Goal: Task Accomplishment & Management: Manage account settings

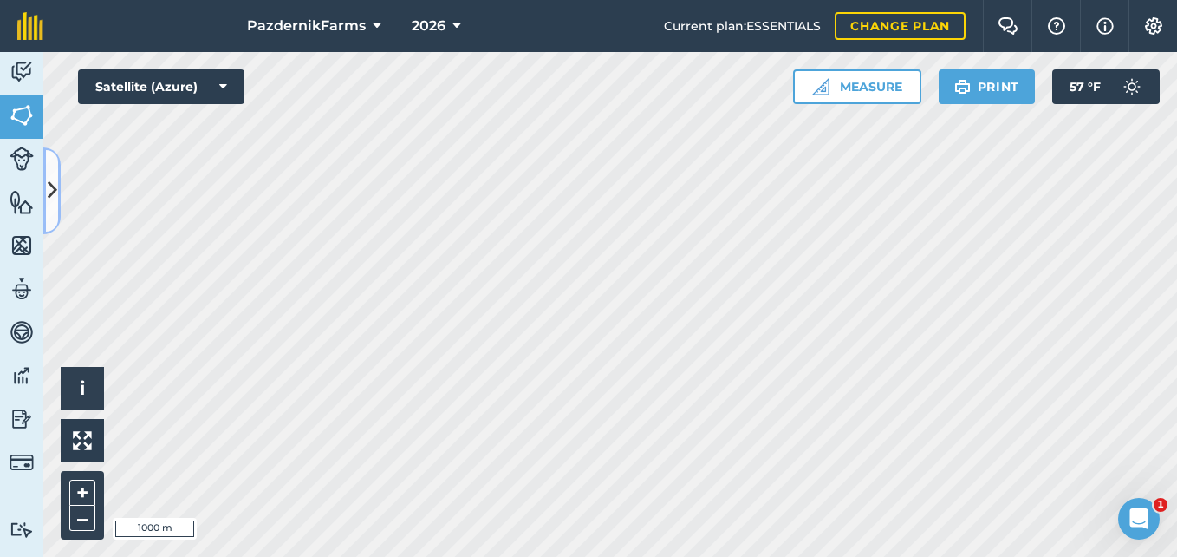
click at [55, 197] on icon at bounding box center [53, 190] width 10 height 30
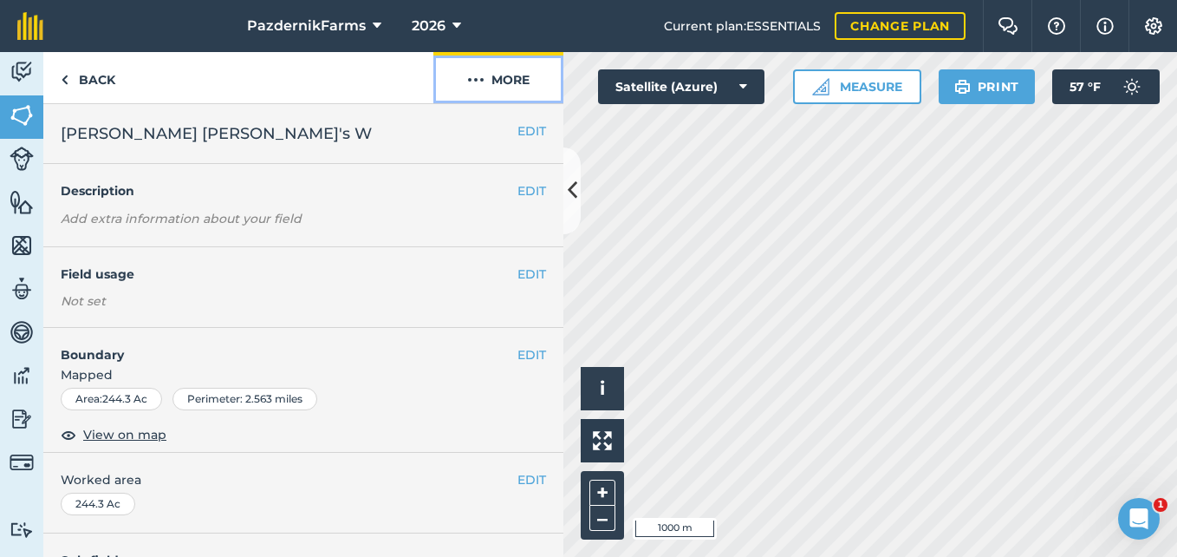
click at [503, 82] on button "More" at bounding box center [499, 77] width 130 height 51
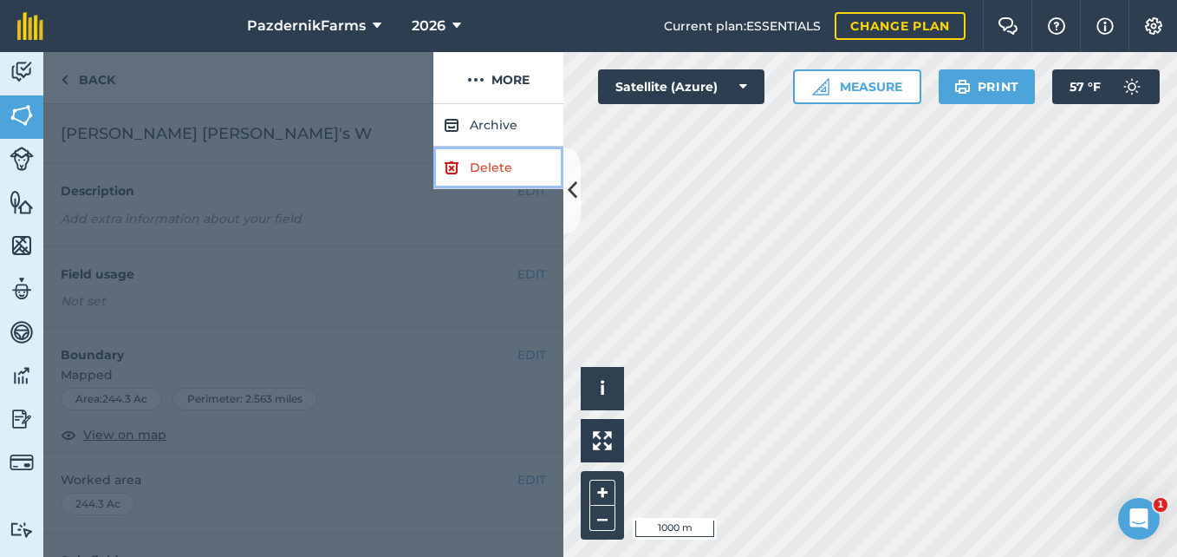
click at [479, 166] on link "Delete" at bounding box center [499, 168] width 130 height 42
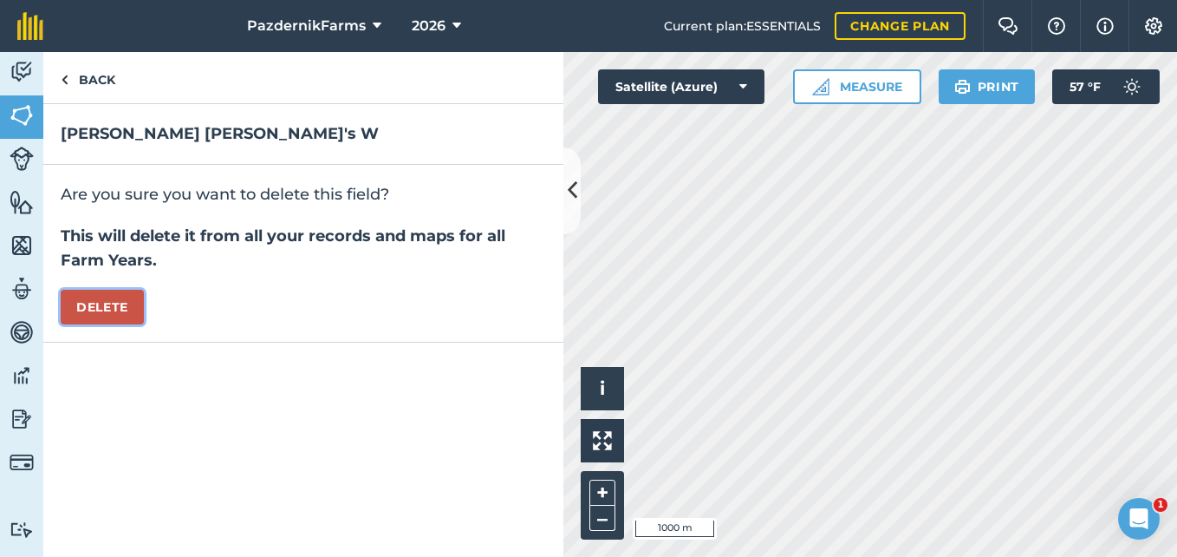
click at [110, 310] on button "Delete" at bounding box center [102, 307] width 83 height 35
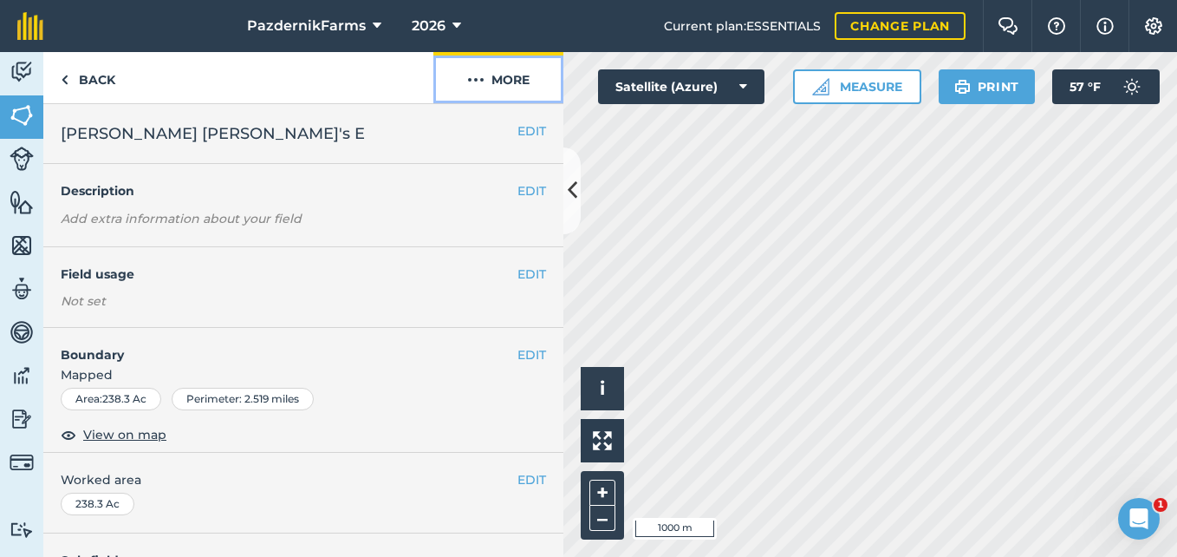
click at [492, 98] on button "More" at bounding box center [499, 77] width 130 height 51
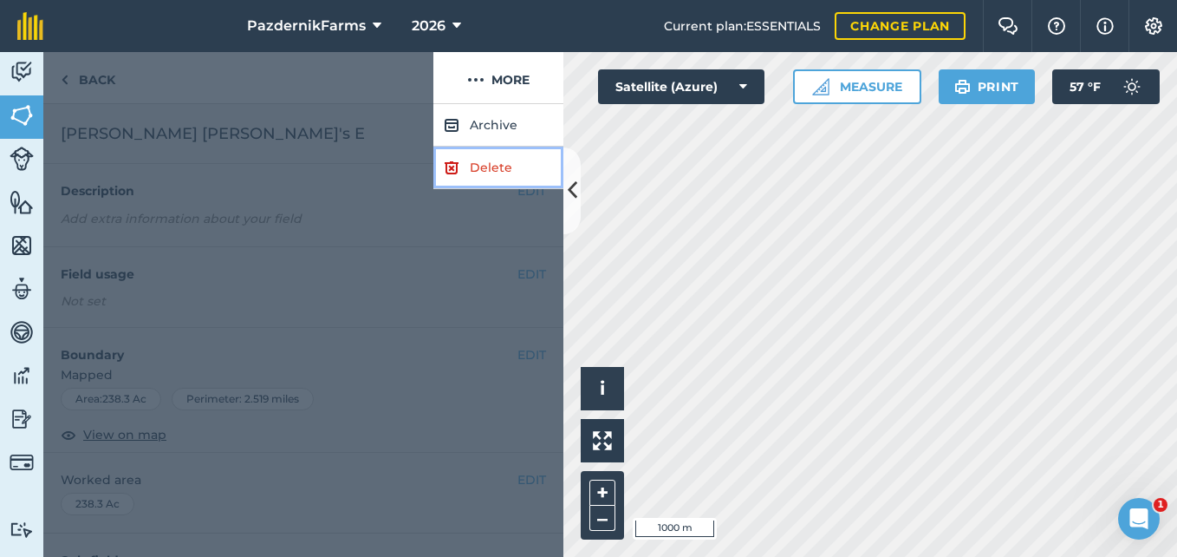
click at [473, 158] on link "Delete" at bounding box center [499, 168] width 130 height 42
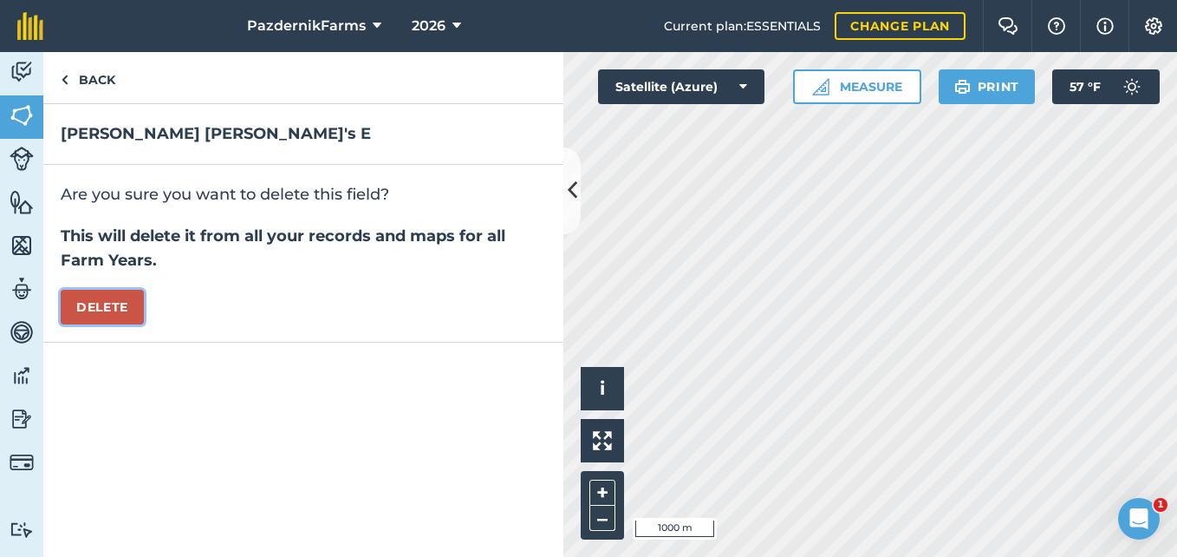
click at [121, 303] on button "Delete" at bounding box center [102, 307] width 83 height 35
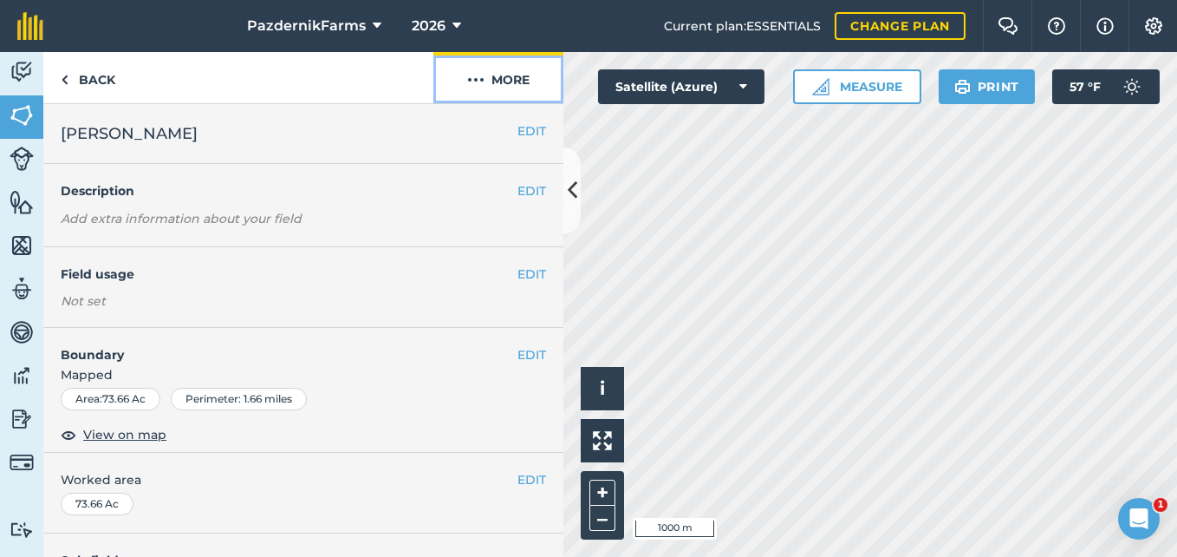
click at [494, 91] on button "More" at bounding box center [499, 77] width 130 height 51
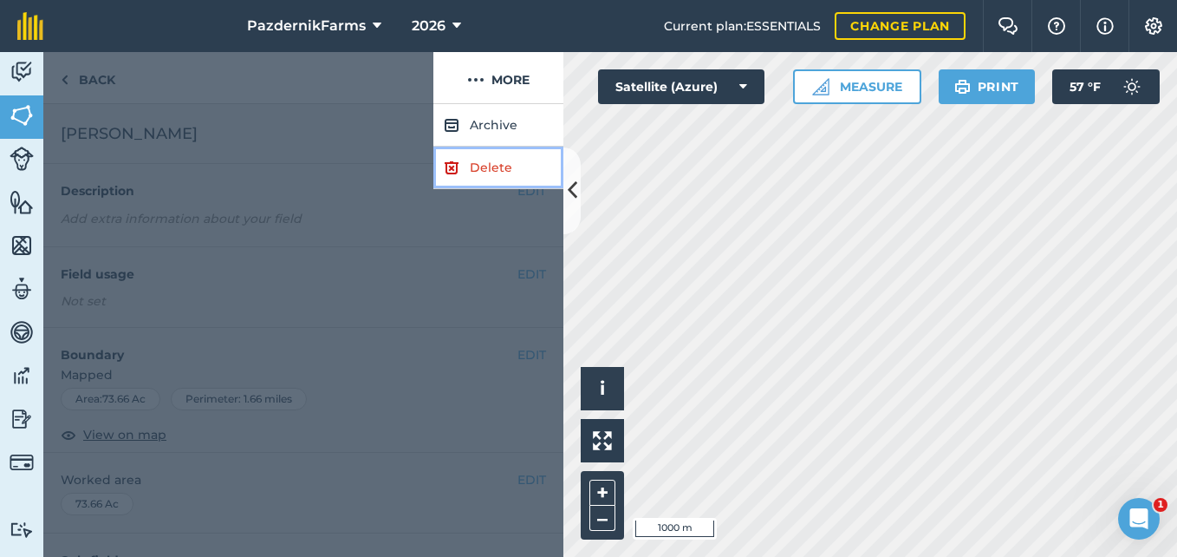
click at [480, 167] on link "Delete" at bounding box center [499, 168] width 130 height 42
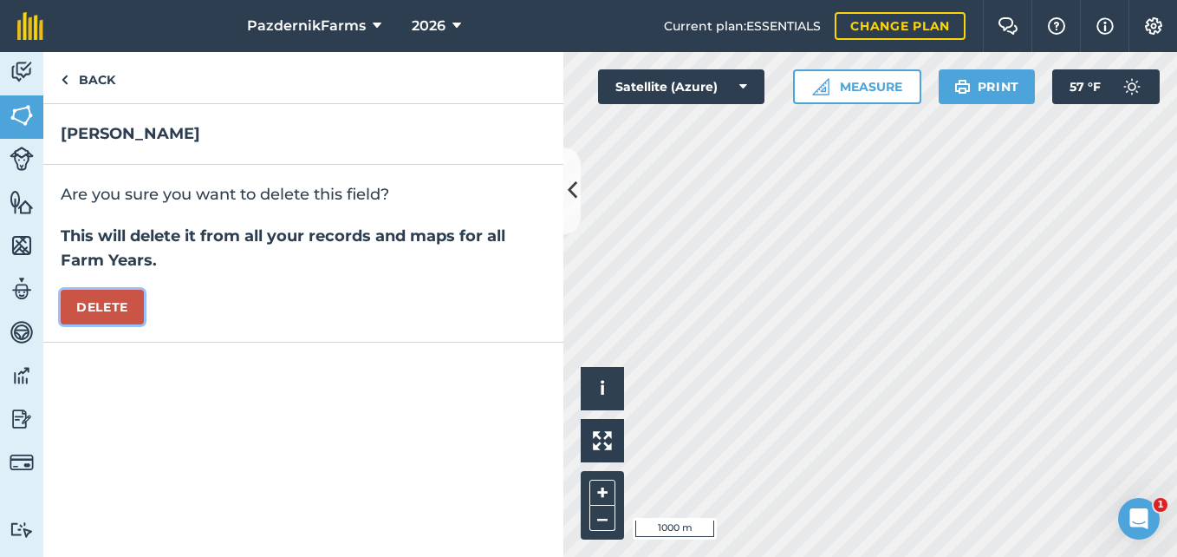
click at [119, 310] on button "Delete" at bounding box center [102, 307] width 83 height 35
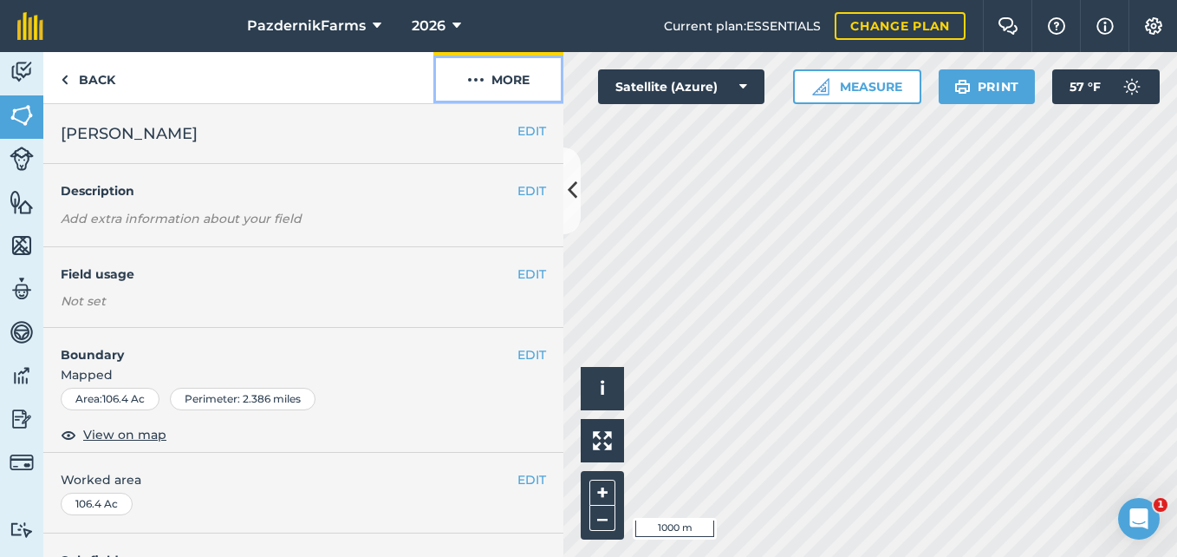
click at [471, 83] on img at bounding box center [475, 79] width 17 height 21
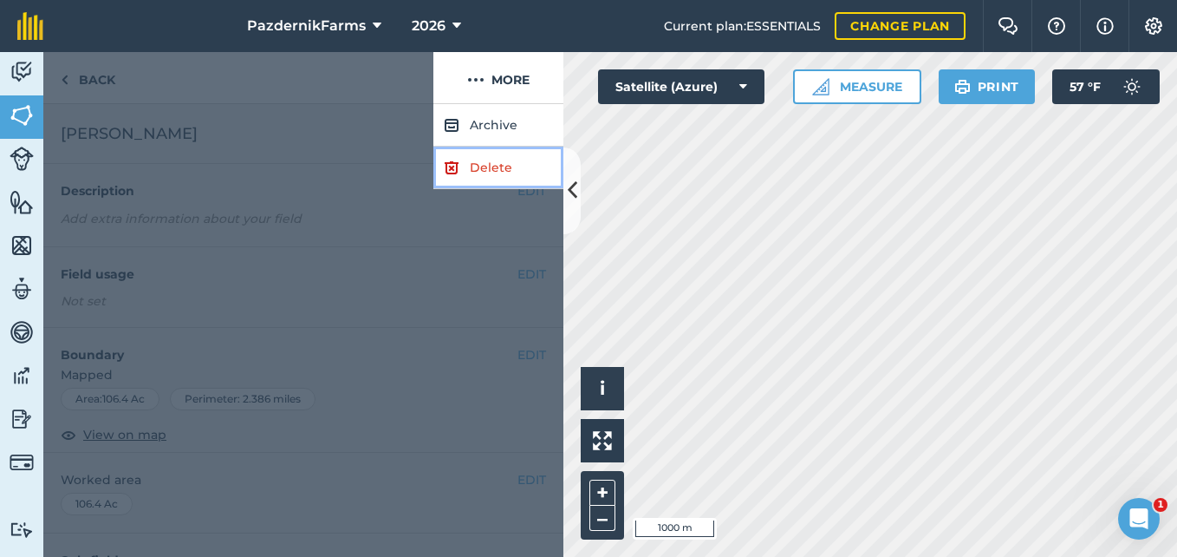
click at [476, 164] on link "Delete" at bounding box center [499, 168] width 130 height 42
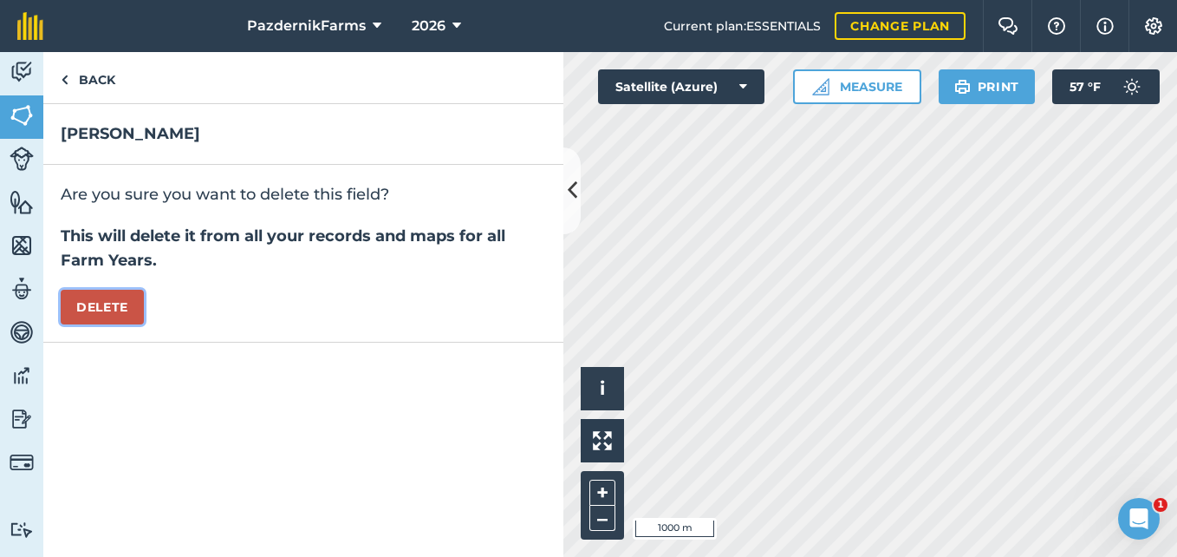
click at [88, 302] on button "Delete" at bounding box center [102, 307] width 83 height 35
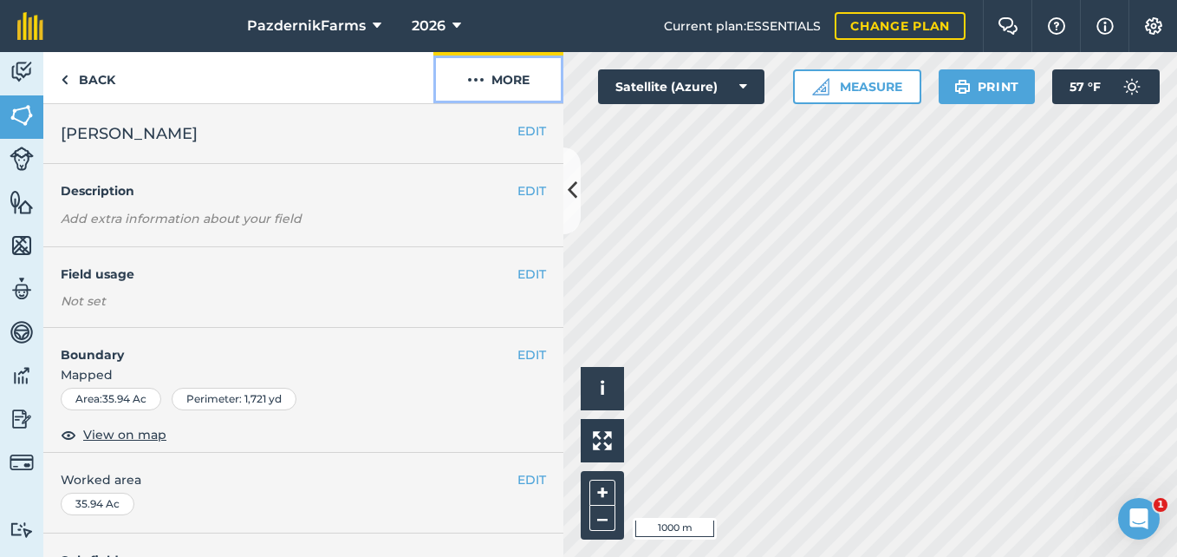
click at [484, 82] on img at bounding box center [475, 79] width 17 height 21
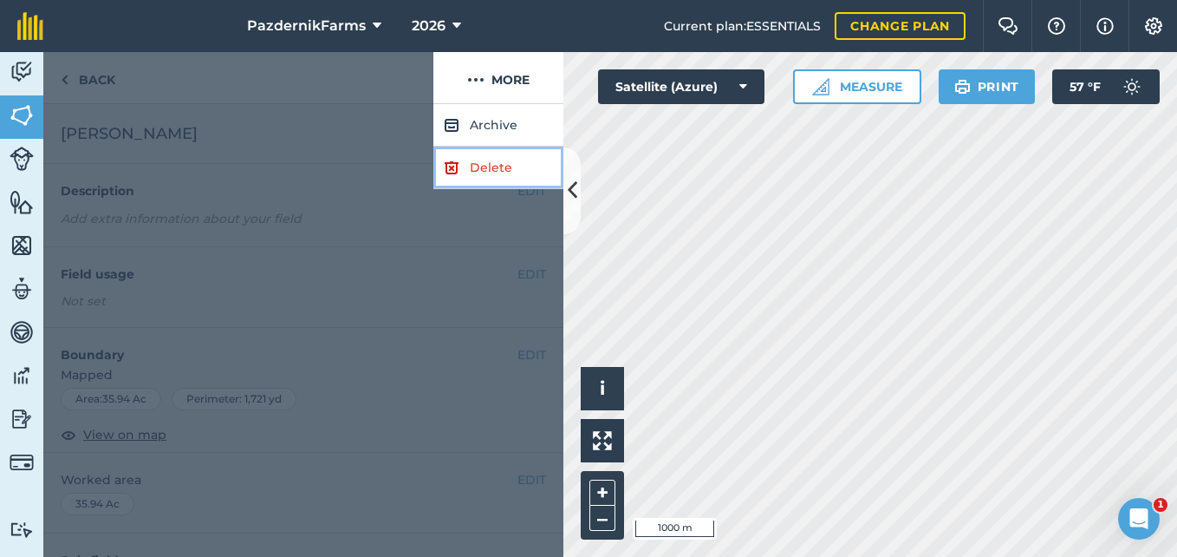
click at [462, 164] on link "Delete" at bounding box center [499, 168] width 130 height 42
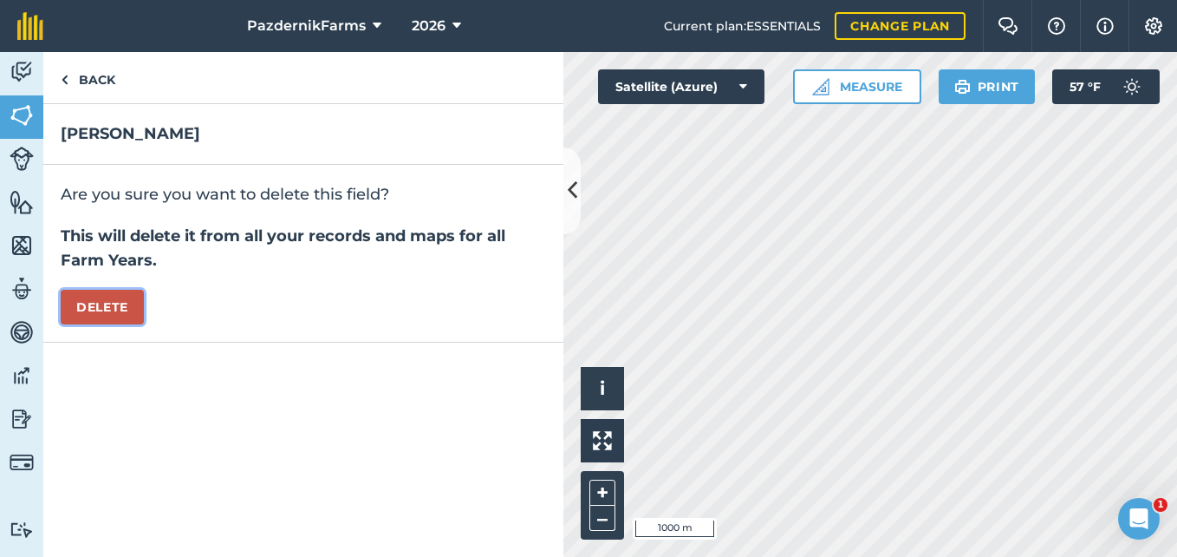
click at [143, 294] on button "Delete" at bounding box center [102, 307] width 83 height 35
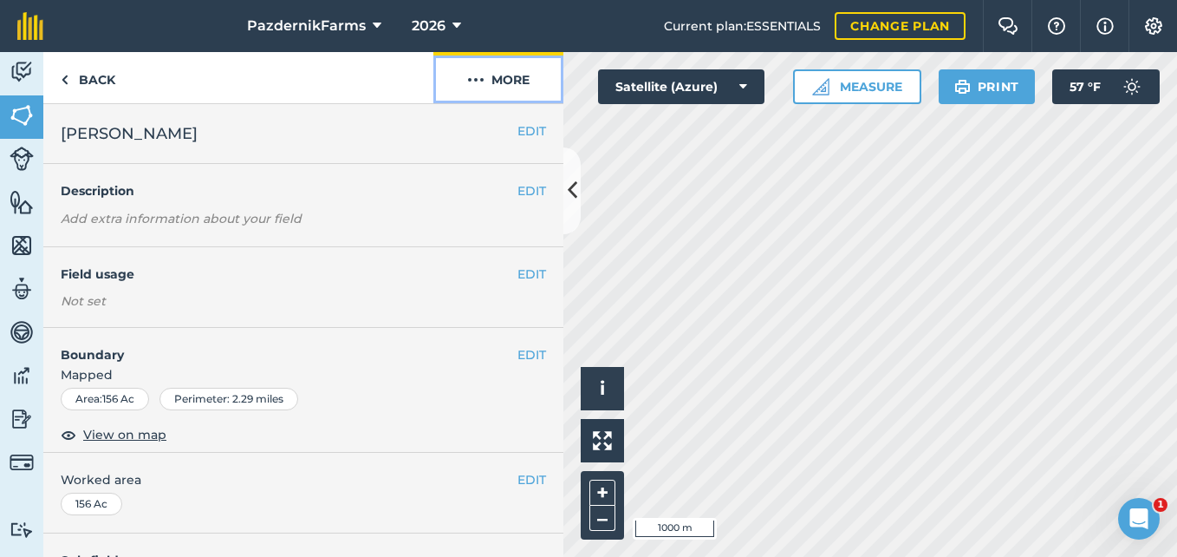
click at [476, 89] on button "More" at bounding box center [499, 77] width 130 height 51
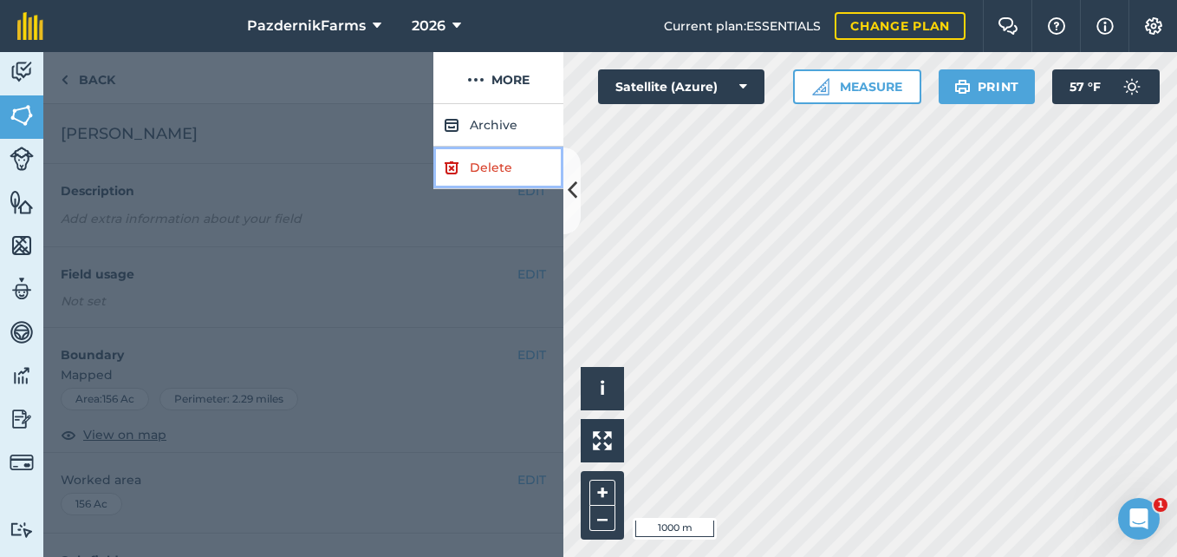
click at [491, 157] on link "Delete" at bounding box center [499, 168] width 130 height 42
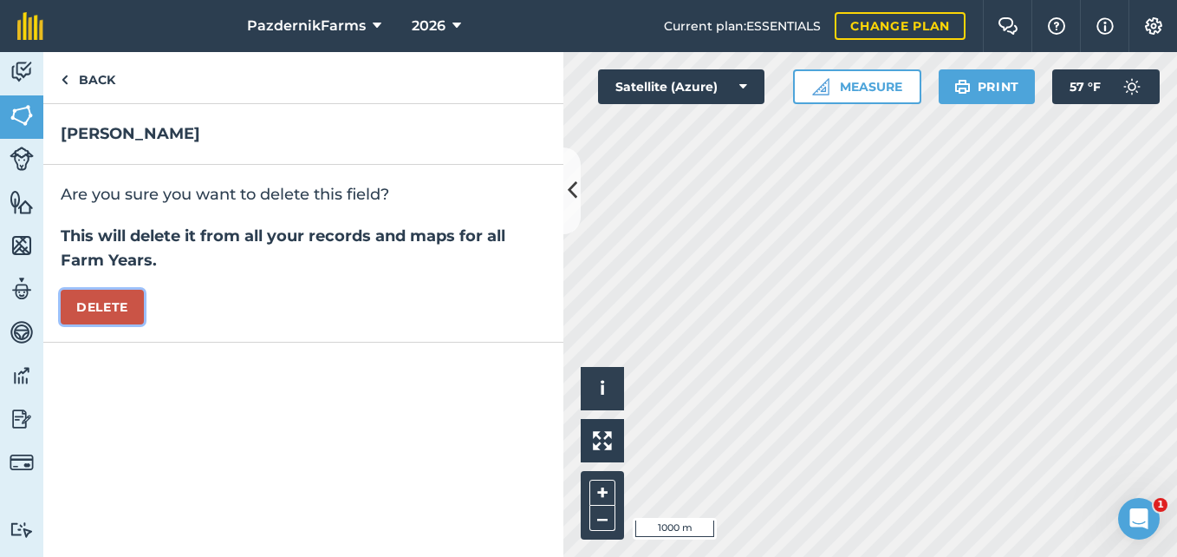
click at [116, 299] on button "Delete" at bounding box center [102, 307] width 83 height 35
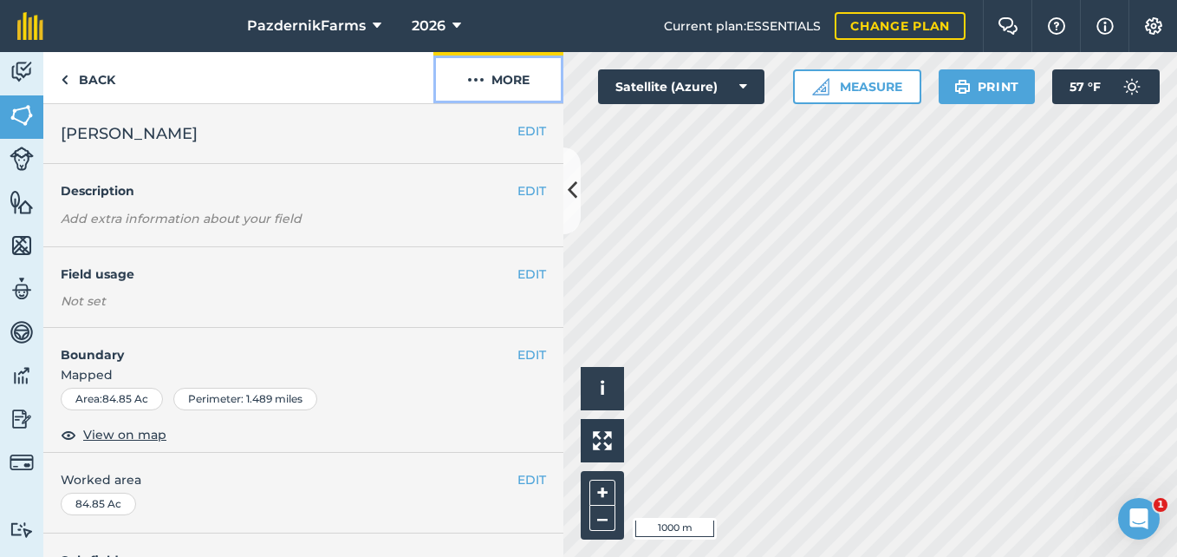
click at [473, 87] on img at bounding box center [475, 79] width 17 height 21
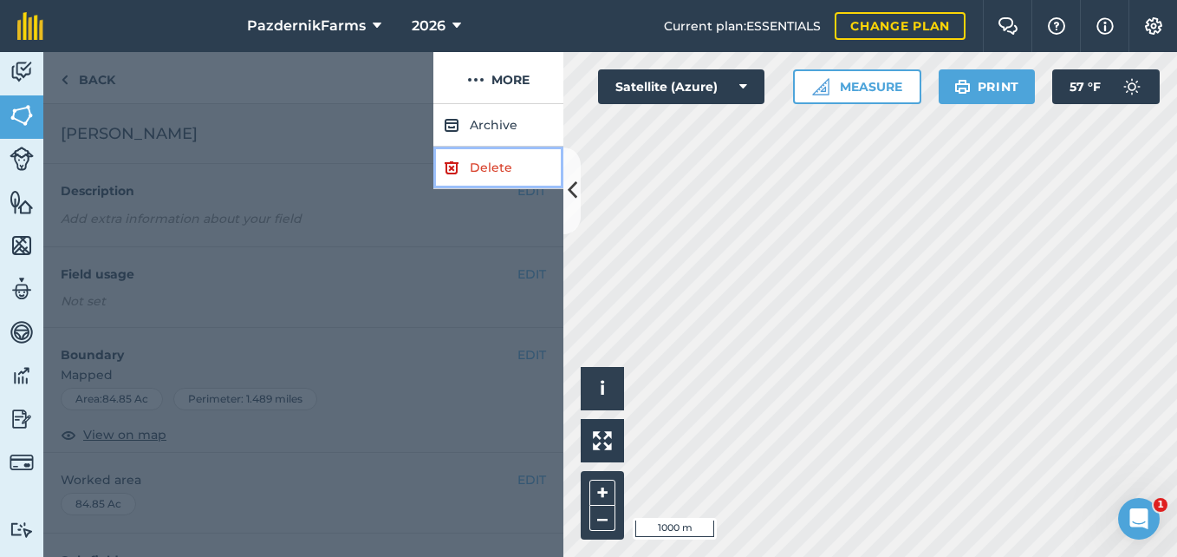
click at [467, 177] on link "Delete" at bounding box center [499, 168] width 130 height 42
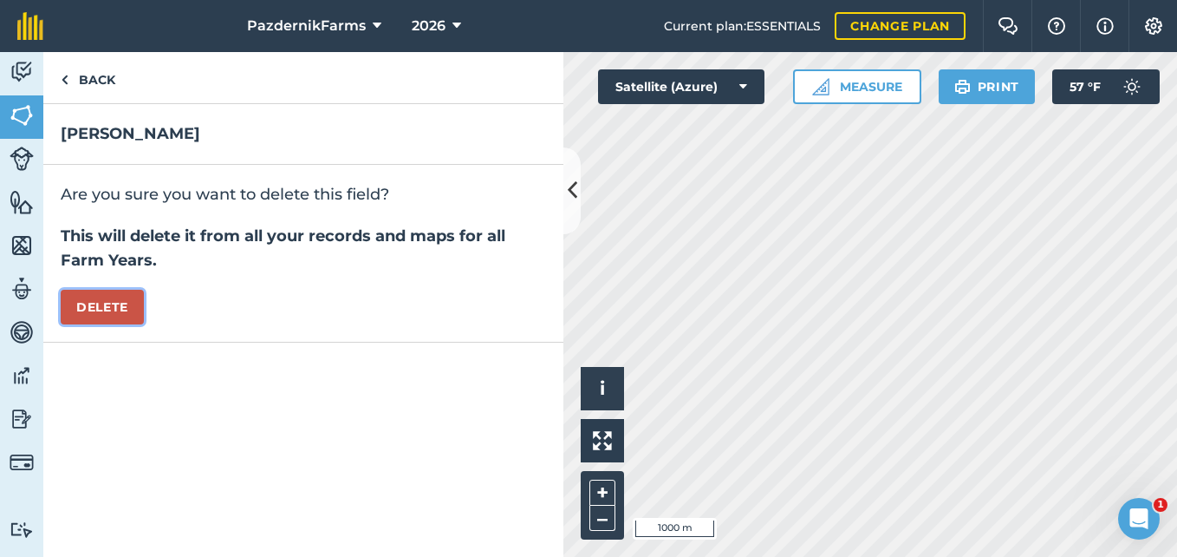
click at [128, 294] on button "Delete" at bounding box center [102, 307] width 83 height 35
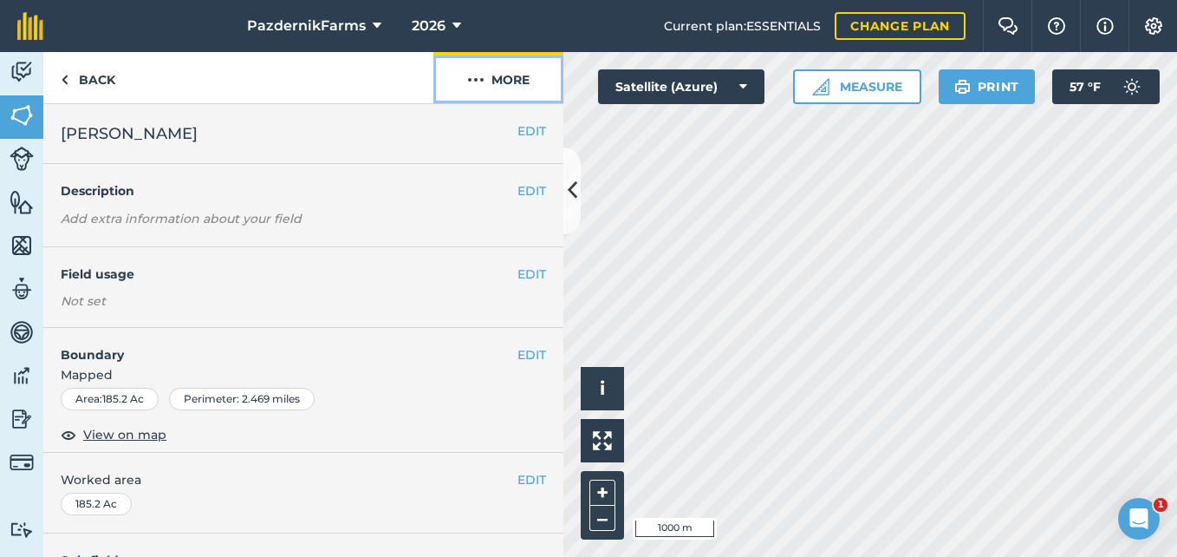
click at [514, 89] on button "More" at bounding box center [499, 77] width 130 height 51
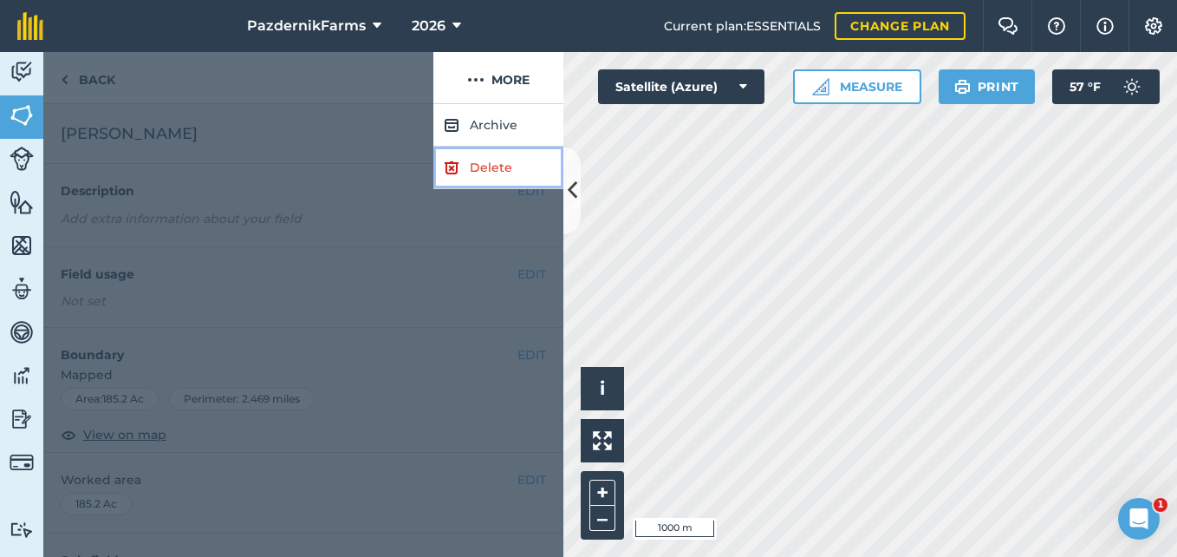
click at [500, 178] on link "Delete" at bounding box center [499, 168] width 130 height 42
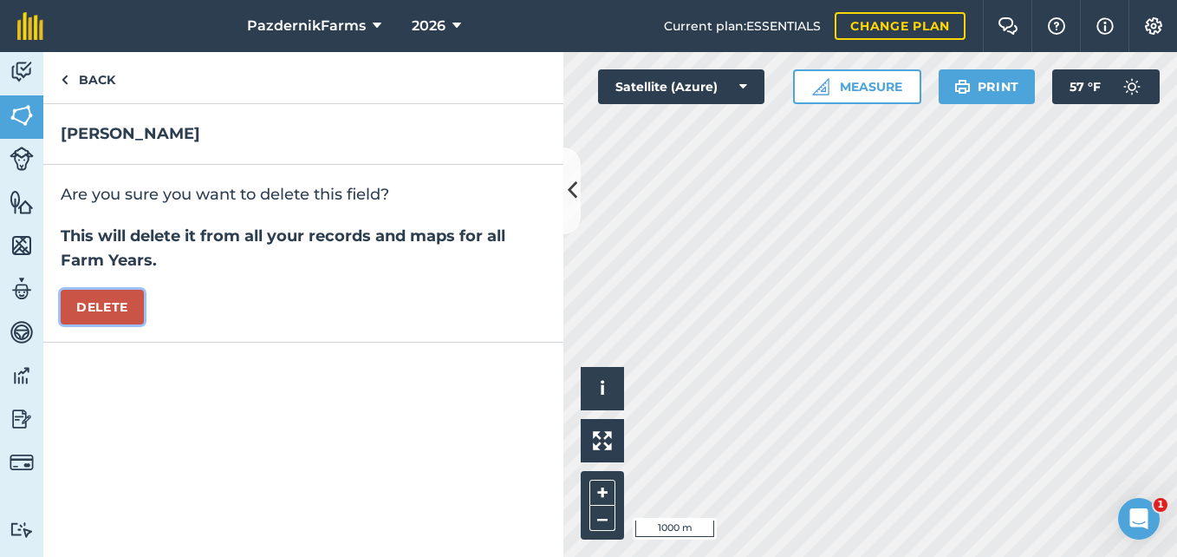
click at [121, 299] on button "Delete" at bounding box center [102, 307] width 83 height 35
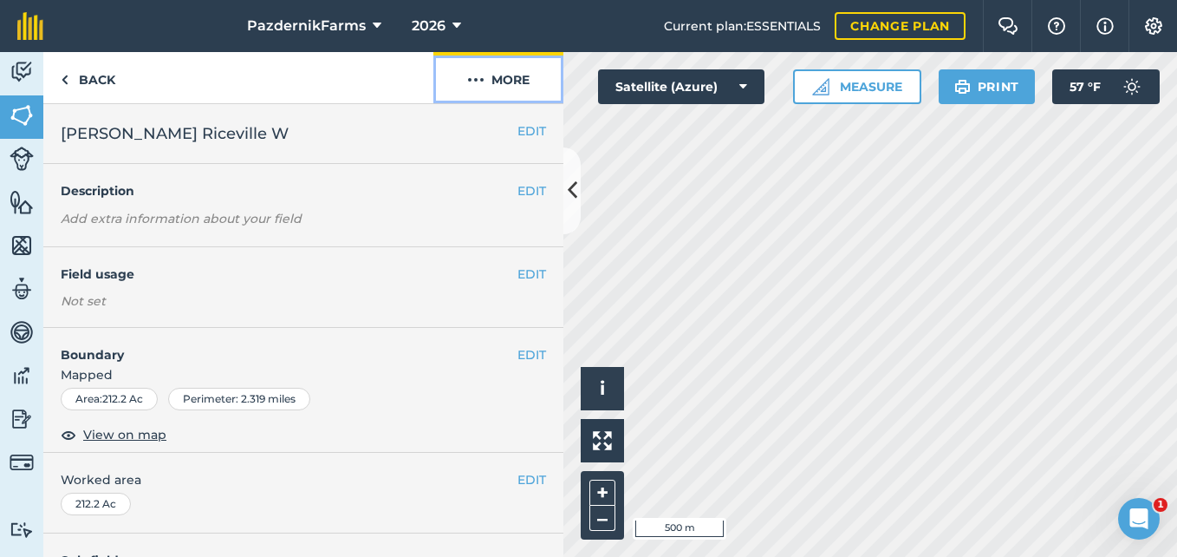
click at [466, 97] on button "More" at bounding box center [499, 77] width 130 height 51
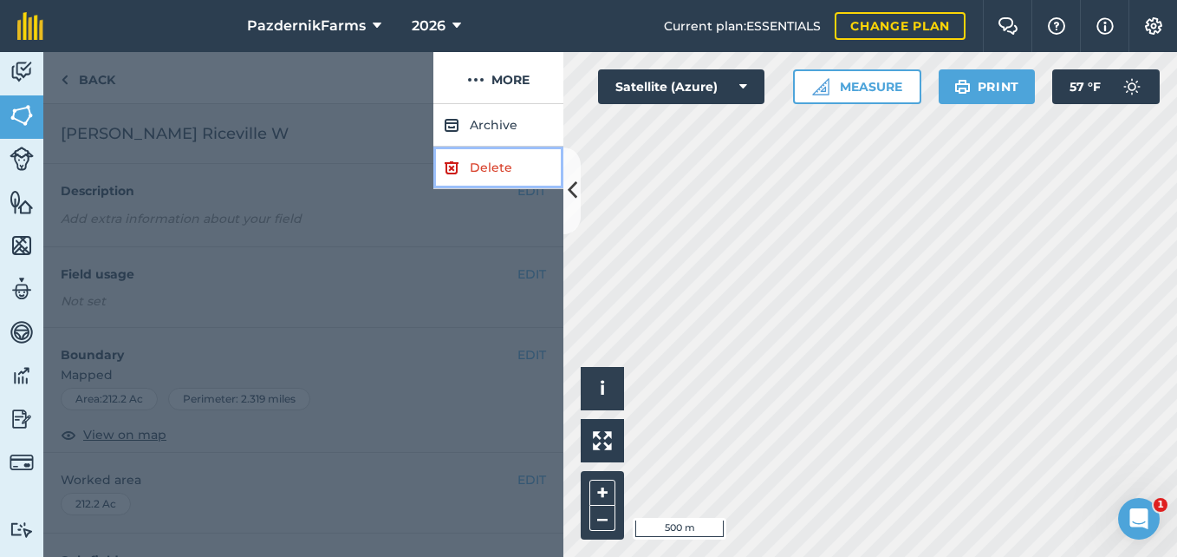
click at [483, 158] on link "Delete" at bounding box center [499, 168] width 130 height 42
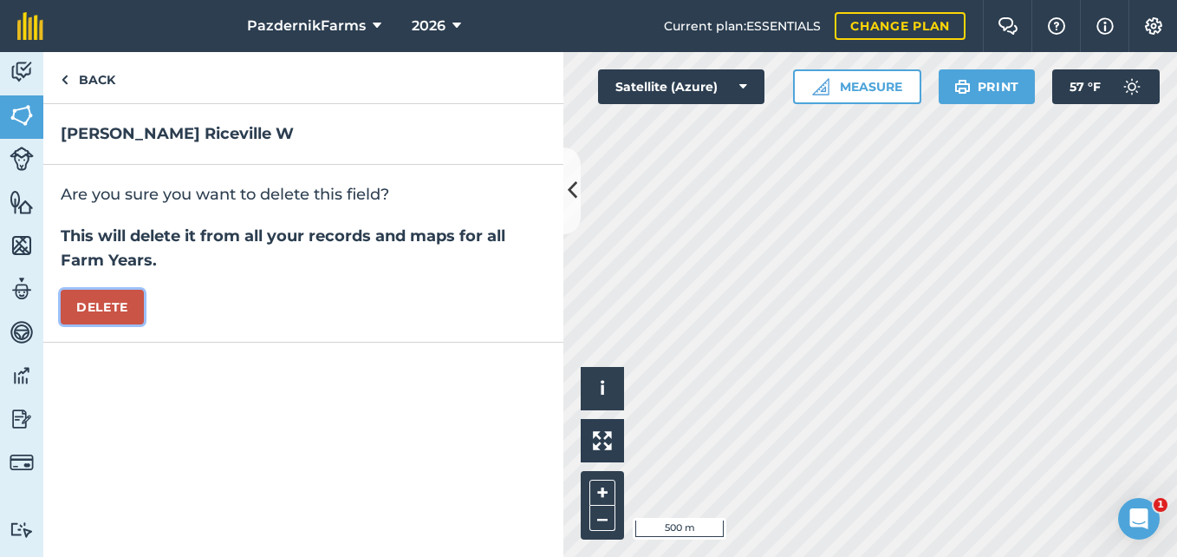
click at [110, 314] on button "Delete" at bounding box center [102, 307] width 83 height 35
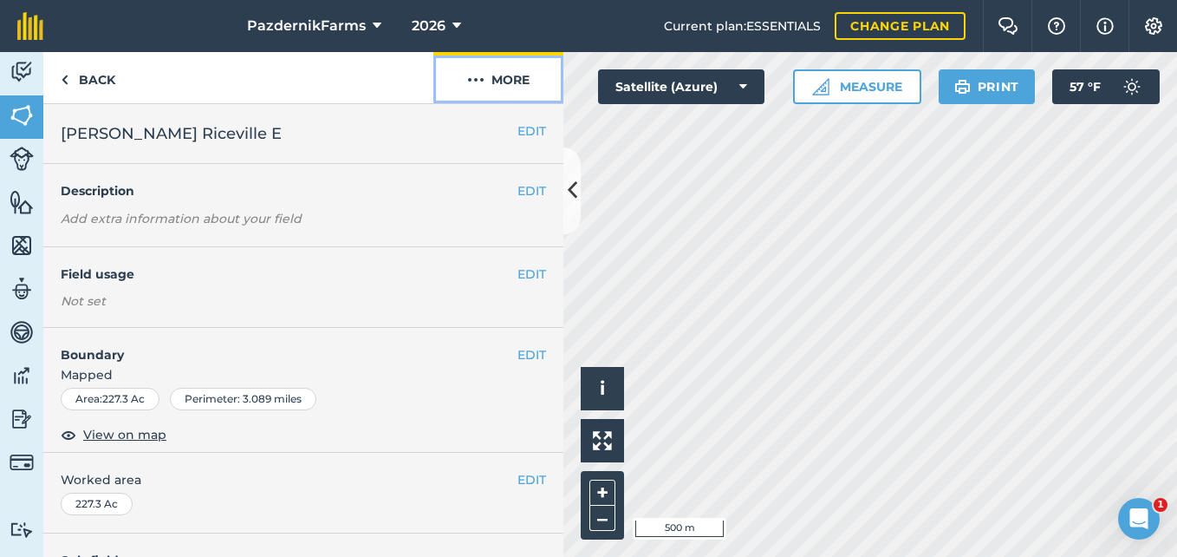
click at [466, 84] on button "More" at bounding box center [499, 77] width 130 height 51
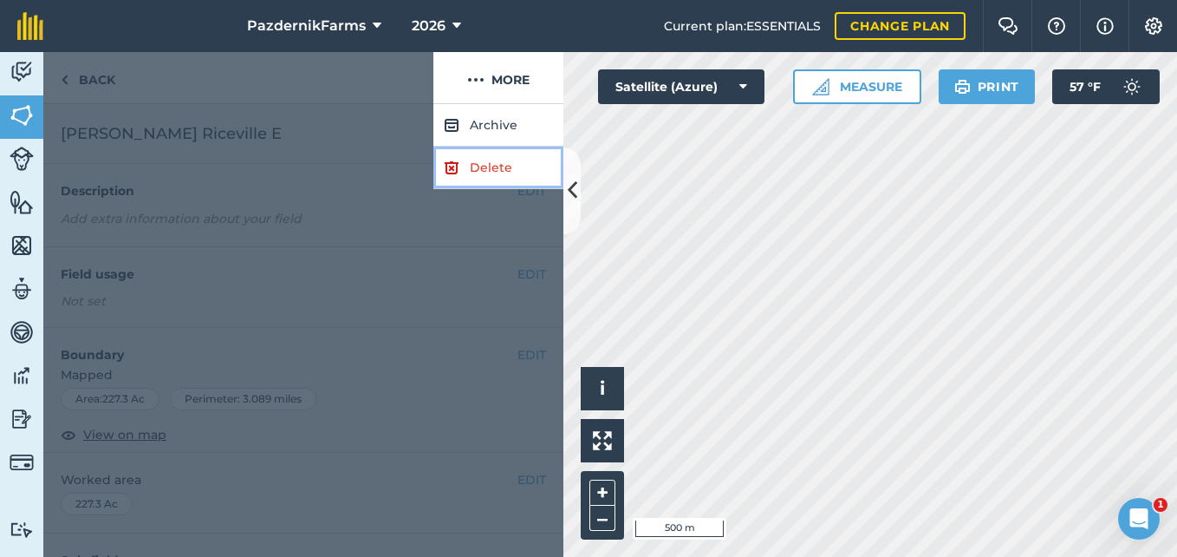
click at [468, 176] on link "Delete" at bounding box center [499, 168] width 130 height 42
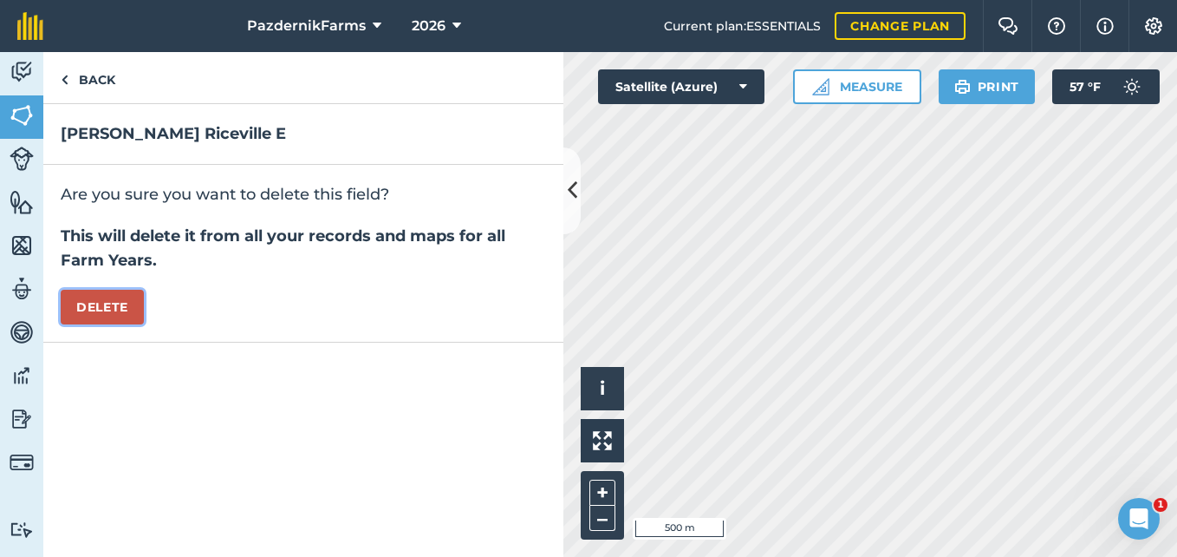
click at [106, 309] on button "Delete" at bounding box center [102, 307] width 83 height 35
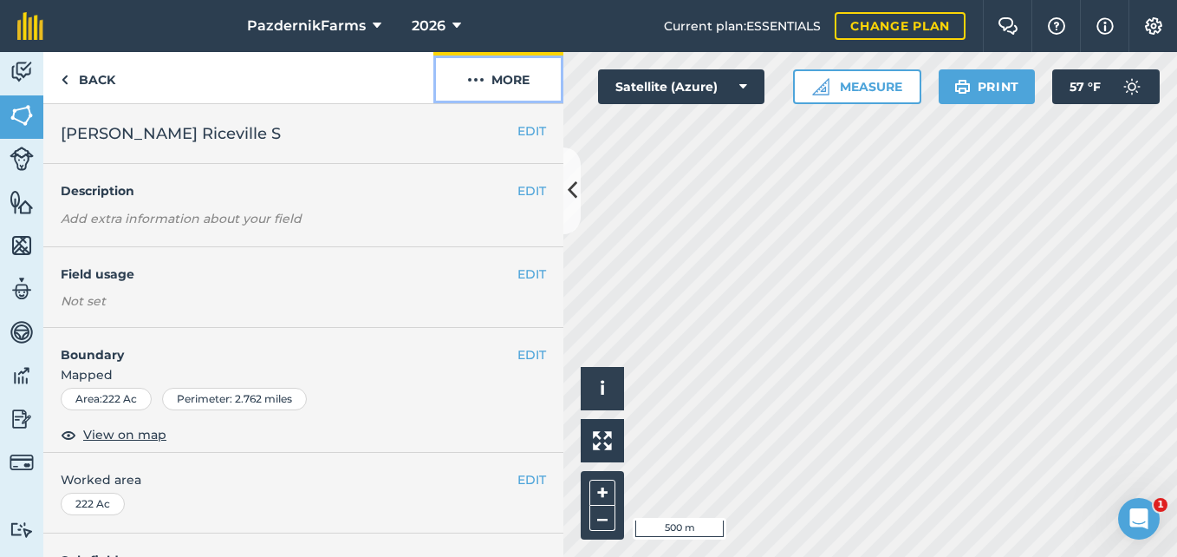
click at [481, 90] on button "More" at bounding box center [499, 77] width 130 height 51
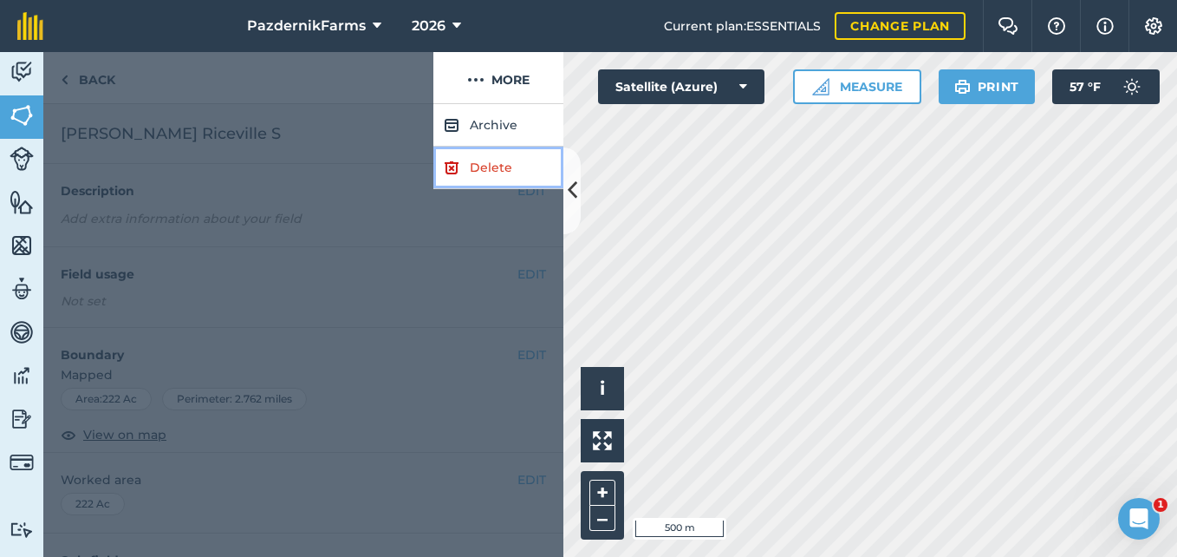
click at [471, 160] on link "Delete" at bounding box center [499, 168] width 130 height 42
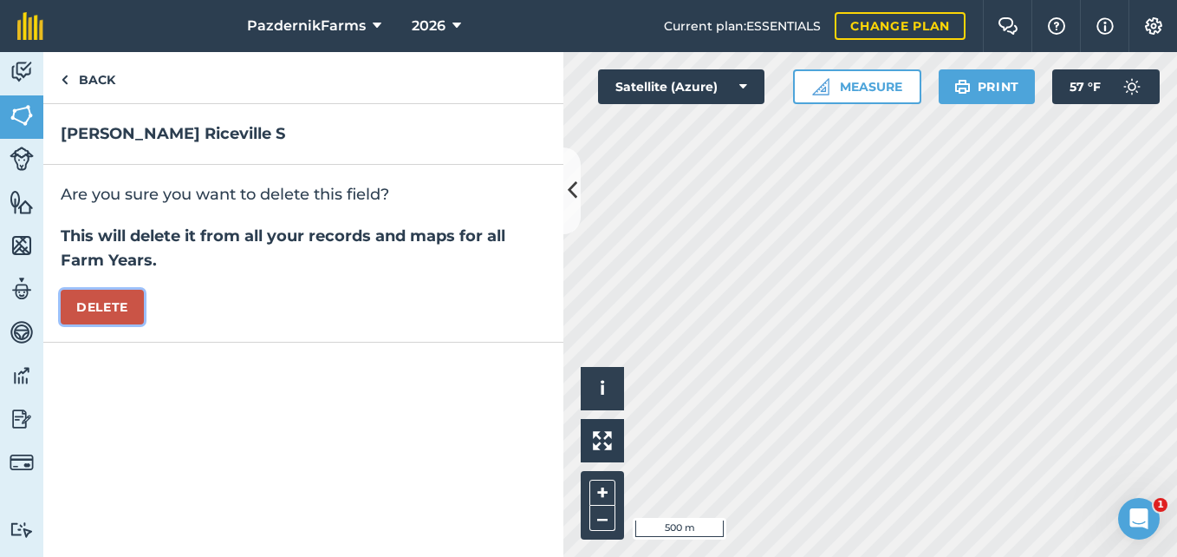
click at [114, 301] on button "Delete" at bounding box center [102, 307] width 83 height 35
